Goal: Information Seeking & Learning: Learn about a topic

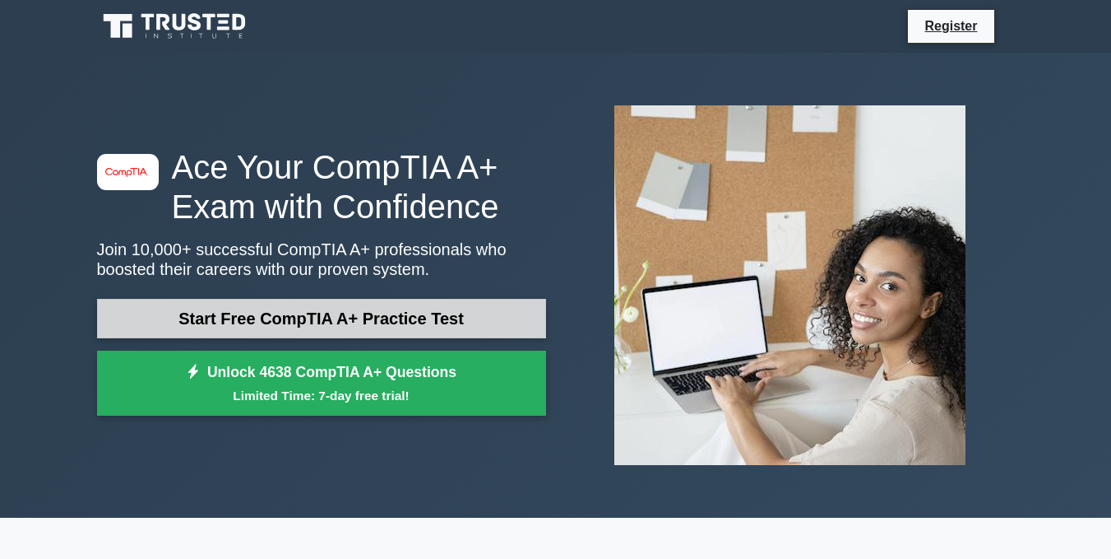
click at [400, 321] on link "Start Free CompTIA A+ Practice Test" at bounding box center [321, 318] width 449 height 39
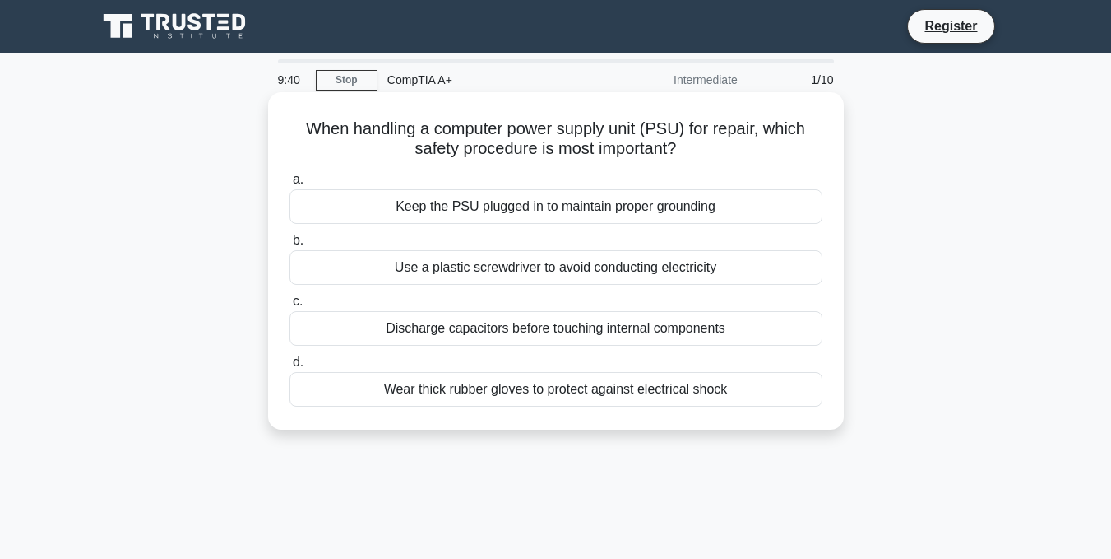
click at [570, 329] on div "Discharge capacitors before touching internal components" at bounding box center [556, 328] width 533 height 35
click at [290, 307] on input "c. Discharge capacitors before touching internal components" at bounding box center [290, 301] width 0 height 11
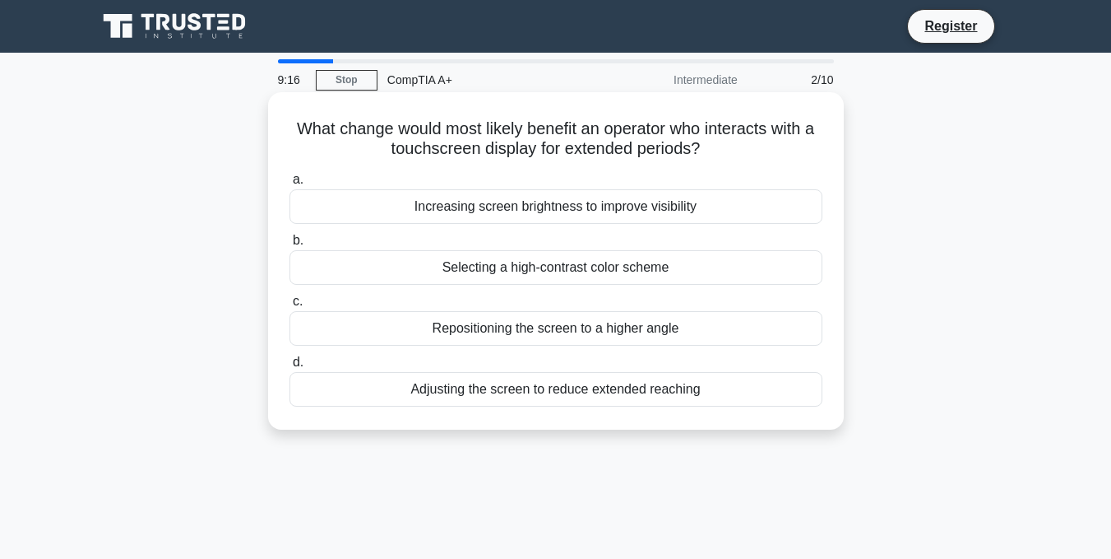
click at [559, 398] on div "Adjusting the screen to reduce extended reaching" at bounding box center [556, 389] width 533 height 35
click at [290, 368] on input "d. Adjusting the screen to reduce extended reaching" at bounding box center [290, 362] width 0 height 11
